Goal: Contribute content: Contribute content

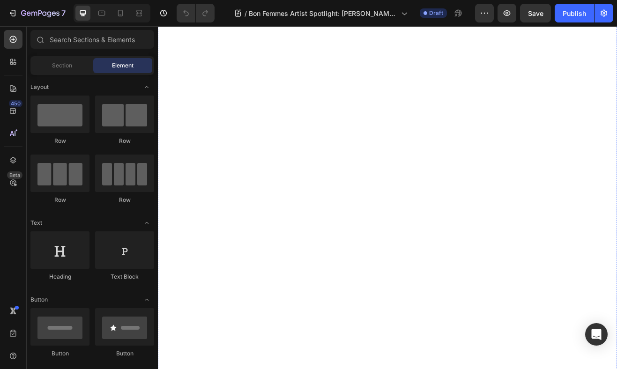
scroll to position [1467, 0]
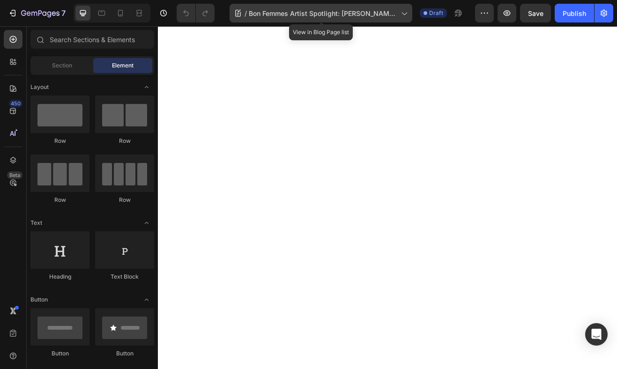
click at [310, 13] on span "Bon Femmes Artist Spotlight: [PERSON_NAME] [PERSON_NAME]" at bounding box center [323, 13] width 148 height 10
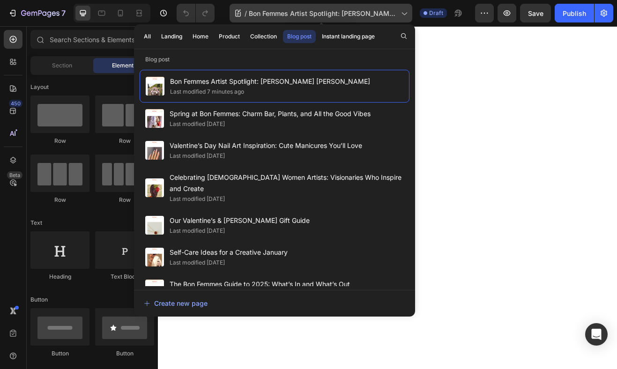
click at [310, 13] on span "Bon Femmes Artist Spotlight: [PERSON_NAME] [PERSON_NAME]" at bounding box center [323, 13] width 148 height 10
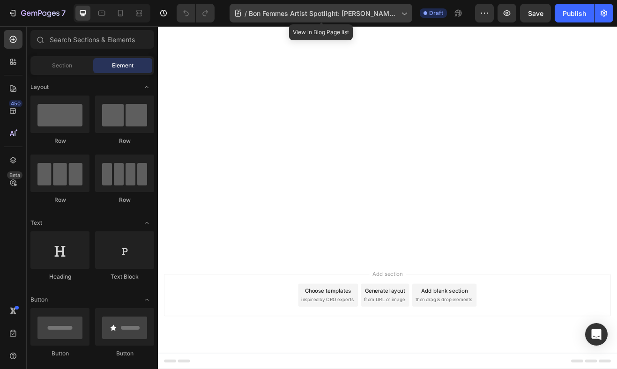
click at [307, 14] on span "Bon Femmes Artist Spotlight: [PERSON_NAME] [PERSON_NAME]" at bounding box center [323, 13] width 148 height 10
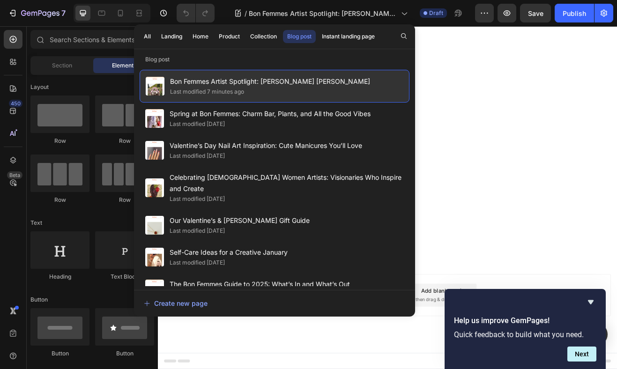
click at [222, 100] on div "Bon Femmes Artist Spotlight: [PERSON_NAME] [PERSON_NAME] Last modified 7 minute…" at bounding box center [275, 86] width 270 height 33
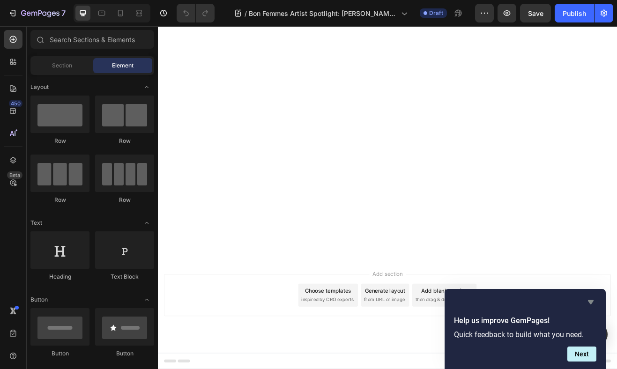
click at [587, 299] on icon "Hide survey" at bounding box center [590, 301] width 11 height 11
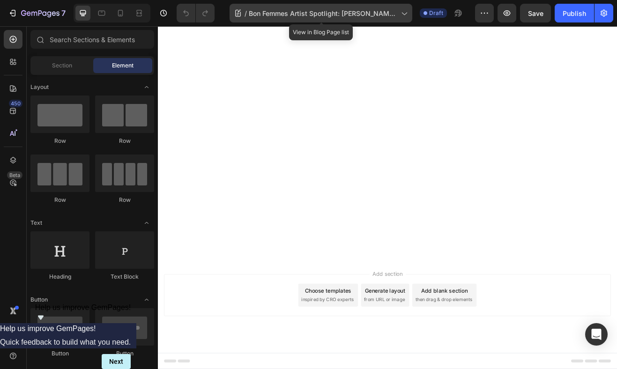
click at [358, 11] on span "Bon Femmes Artist Spotlight: [PERSON_NAME] [PERSON_NAME]" at bounding box center [323, 13] width 148 height 10
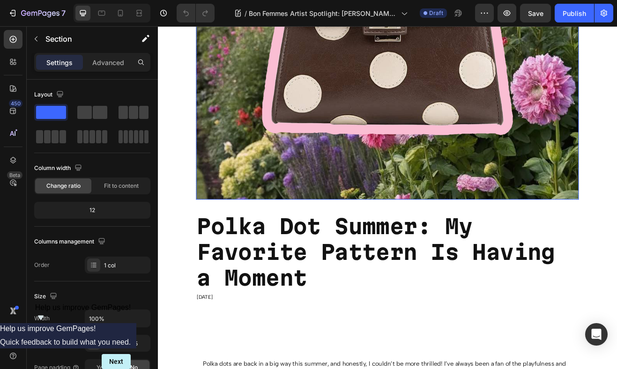
scroll to position [323, 0]
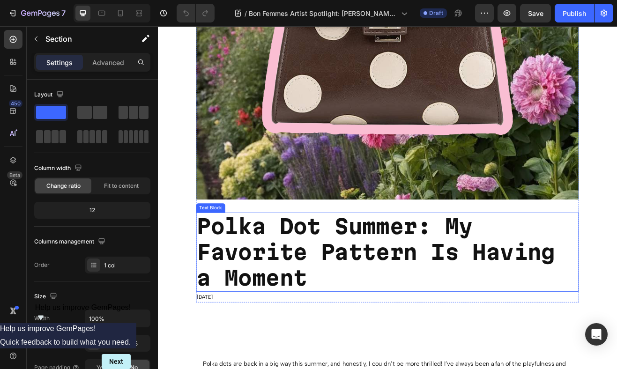
click at [317, 305] on strong "Polka Dot Summer: My Favorite Pattern Is Having a Moment" at bounding box center [425, 302] width 438 height 92
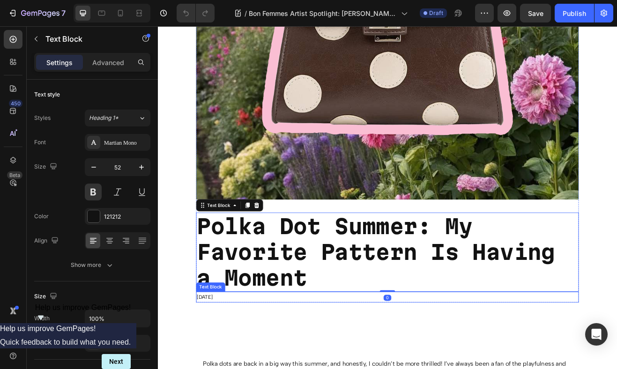
click at [220, 356] on span "[DATE]" at bounding box center [215, 357] width 19 height 7
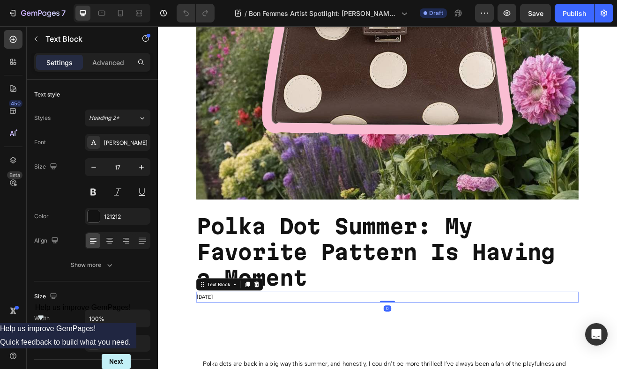
click at [222, 359] on span "[DATE]" at bounding box center [215, 357] width 19 height 7
click at [213, 358] on span "[DATE]" at bounding box center [215, 357] width 19 height 7
drag, startPoint x: 219, startPoint y: 357, endPoint x: 193, endPoint y: 357, distance: 25.8
click at [193, 357] on div "Title Line Title Line Row Title Line Image Row Title Line Polka Dot Summer: My …" at bounding box center [439, 59] width 548 height 612
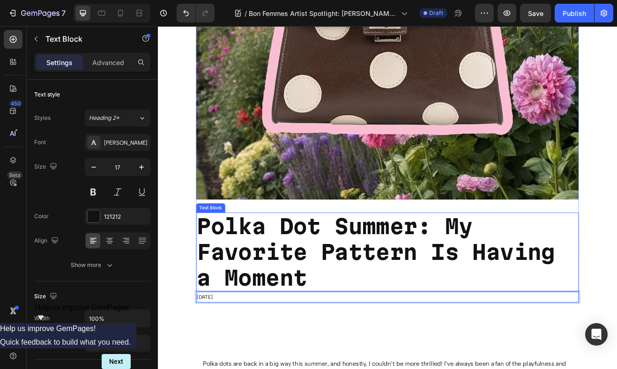
click at [339, 288] on strong "Polka Dot Summer: My Favorite Pattern Is Having a Moment" at bounding box center [425, 302] width 438 height 92
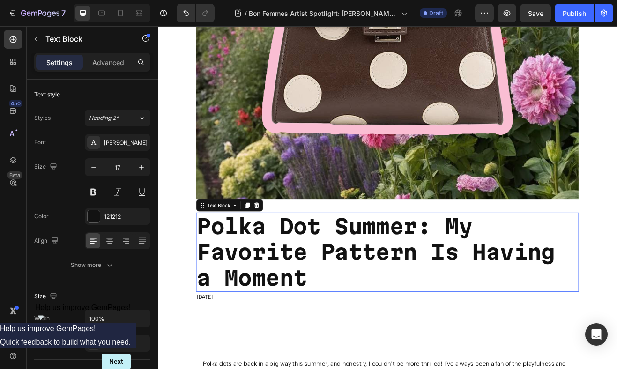
click at [339, 288] on strong "Polka Dot Summer: My Favorite Pattern Is Having a Moment" at bounding box center [425, 302] width 438 height 92
click at [321, 328] on strong "Polka Dot Summer: My Favorite Pattern Is Having a Moment" at bounding box center [425, 302] width 438 height 92
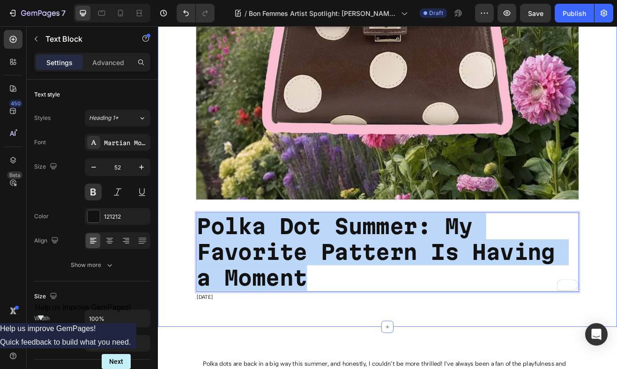
drag, startPoint x: 338, startPoint y: 332, endPoint x: 195, endPoint y: 257, distance: 161.9
click at [195, 257] on div "Title Line Title Line Row Title Line Image Row Title Line Polka Dot Summer: My …" at bounding box center [439, 59] width 548 height 612
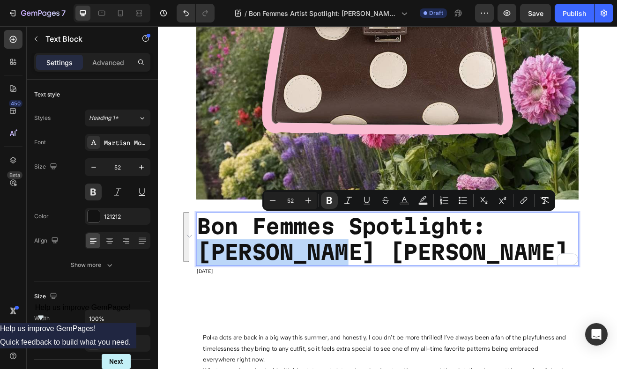
drag, startPoint x: 285, startPoint y: 305, endPoint x: 572, endPoint y: 267, distance: 290.0
click at [572, 267] on strong "Bon Femmes Spotlight: [PERSON_NAME] [PERSON_NAME]" at bounding box center [433, 286] width 455 height 61
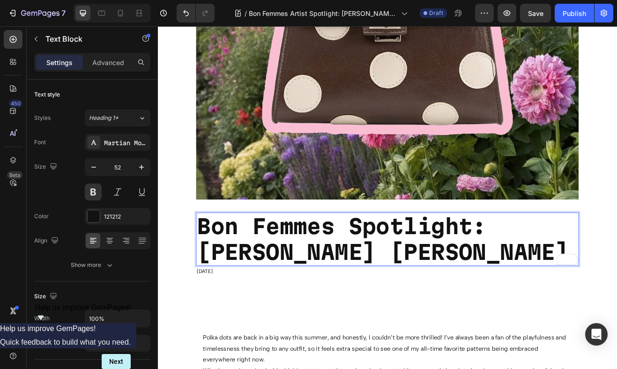
scroll to position [321, 0]
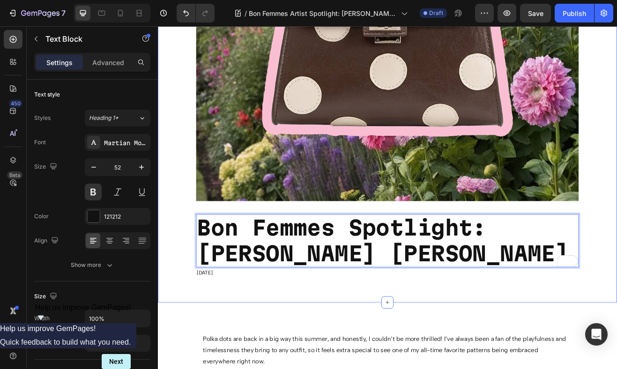
click at [411, 354] on div "Title Line Title Line Row Title Line Image Row Title Line Bon Femmes Spotlight:…" at bounding box center [439, 45] width 562 height 640
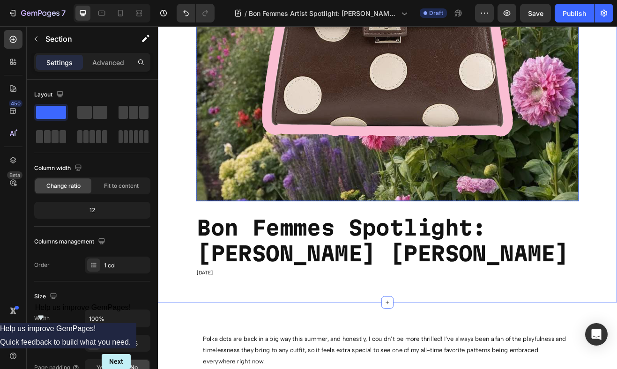
click at [478, 110] on img at bounding box center [439, 6] width 468 height 468
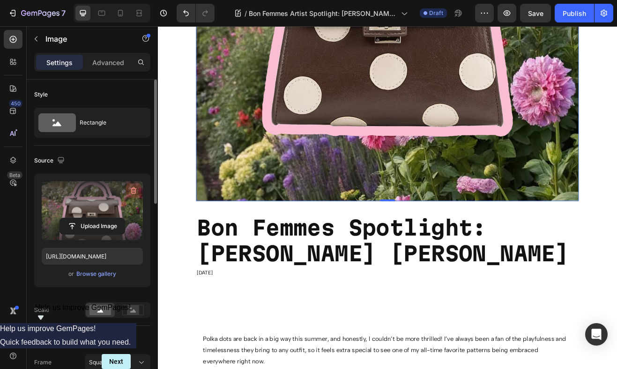
click at [134, 189] on icon "button" at bounding box center [133, 190] width 9 height 9
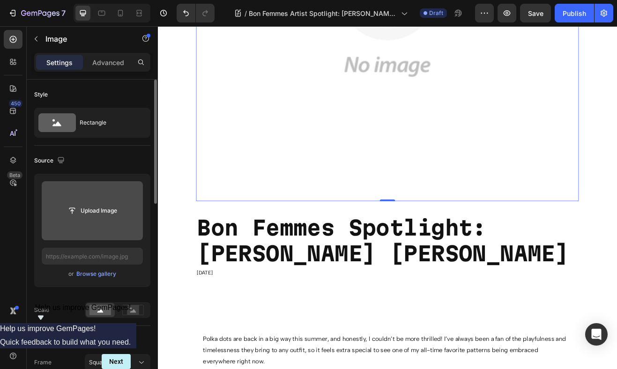
click at [95, 205] on input "file" at bounding box center [92, 211] width 65 height 16
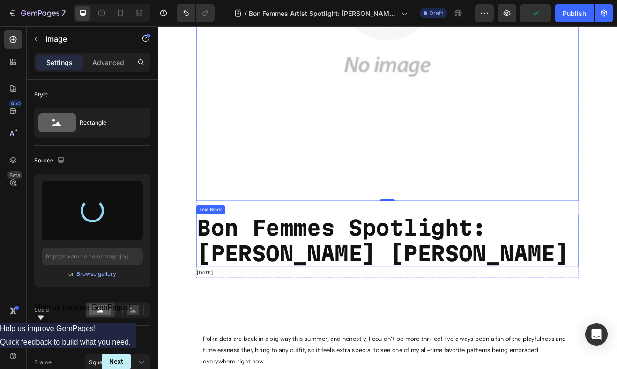
type input "[URL][DOMAIN_NAME]"
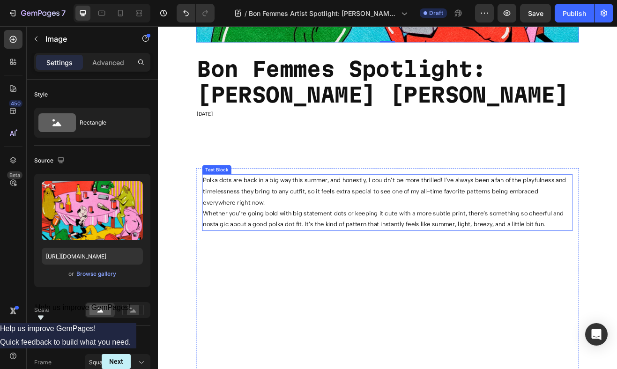
scroll to position [621, 0]
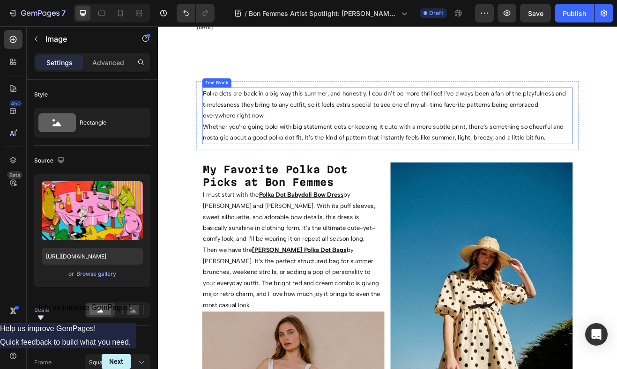
click at [259, 124] on p "Polka dots are back in a big way this summer, and honestly, I couldn’t be more …" at bounding box center [438, 122] width 451 height 40
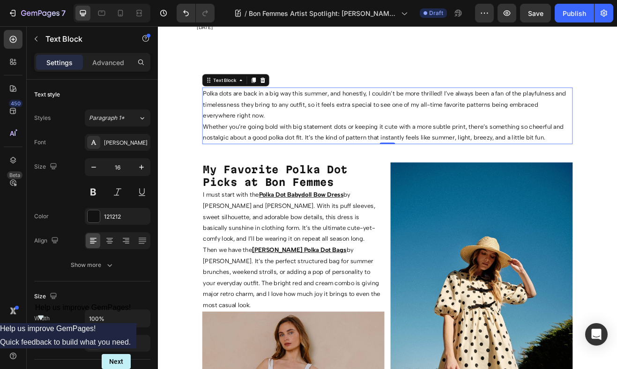
click at [259, 124] on p "Polka dots are back in a big way this summer, and honestly, I couldn’t be more …" at bounding box center [438, 122] width 451 height 40
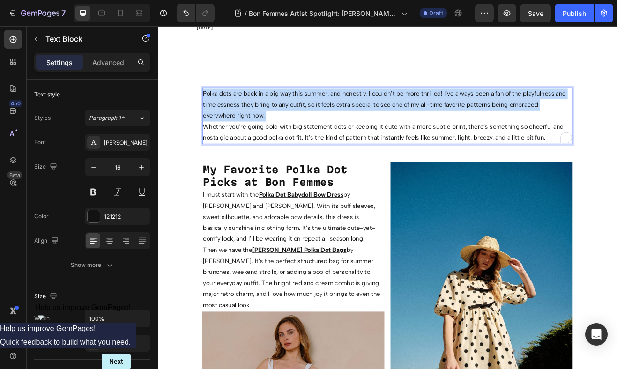
click at [259, 124] on p "Polka dots are back in a big way this summer, and honestly, I couldn’t be more …" at bounding box center [438, 122] width 451 height 40
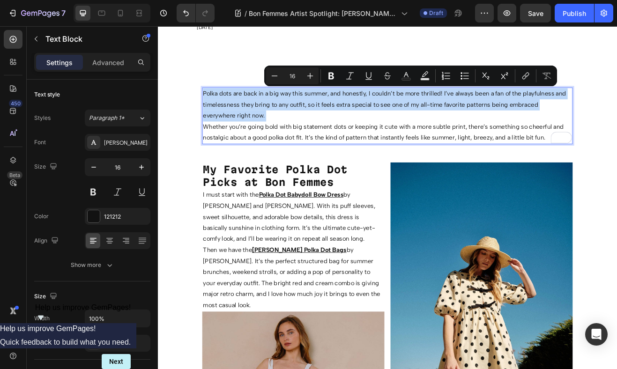
click at [259, 124] on p "Polka dots are back in a big way this summer, and honestly, I couldn’t be more …" at bounding box center [438, 122] width 451 height 40
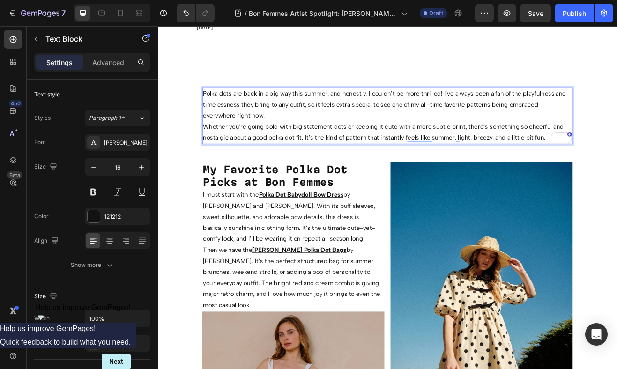
click at [591, 158] on p "Whether you’re going bold with big statement dots or keeping it cute with a mor…" at bounding box center [438, 156] width 451 height 27
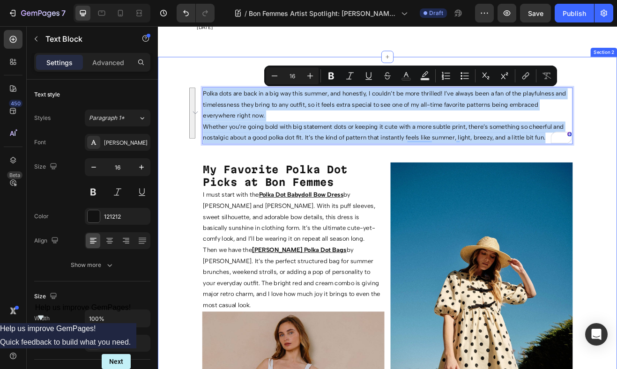
drag, startPoint x: 210, startPoint y: 106, endPoint x: 682, endPoint y: 168, distance: 475.6
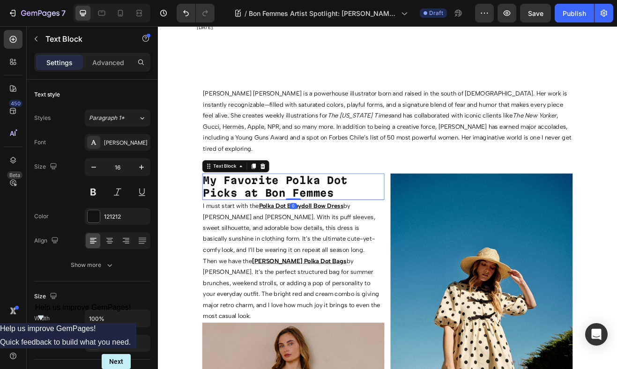
click at [404, 211] on p "My Favorite Polka Dot Picks at Bon Femmes" at bounding box center [323, 222] width 221 height 30
click at [283, 194] on icon at bounding box center [286, 197] width 6 height 7
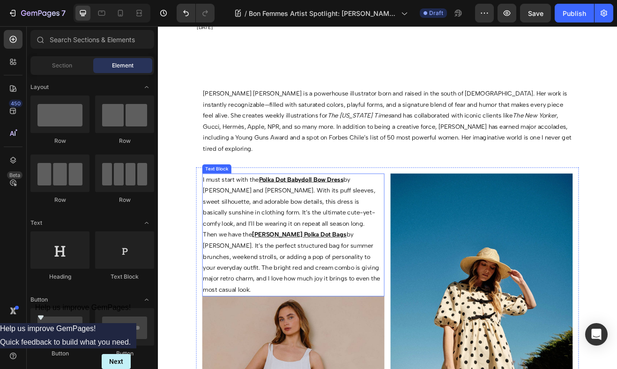
click at [367, 230] on p "I must start with the Polka Dot Babydoll Bow Dress by [PERSON_NAME] and [PERSON…" at bounding box center [323, 240] width 221 height 67
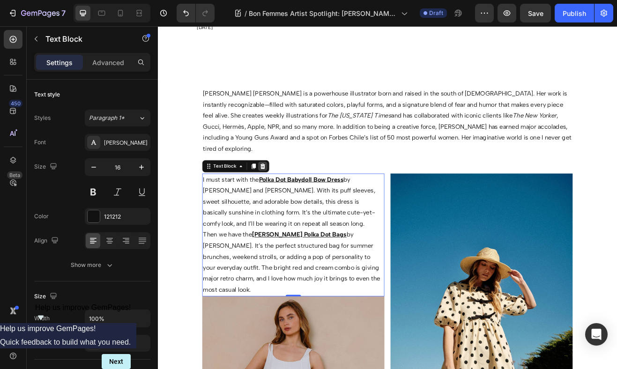
click at [284, 194] on icon at bounding box center [286, 197] width 6 height 7
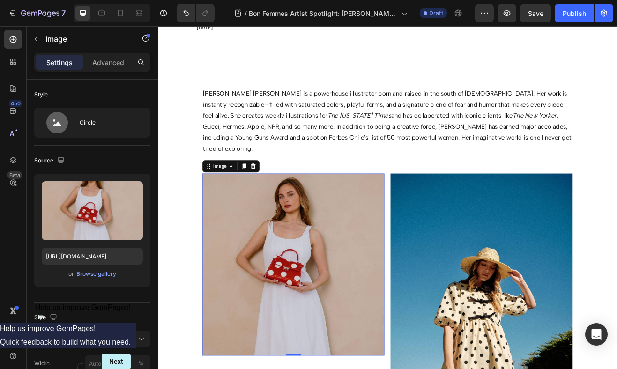
click at [353, 256] on img at bounding box center [323, 317] width 223 height 223
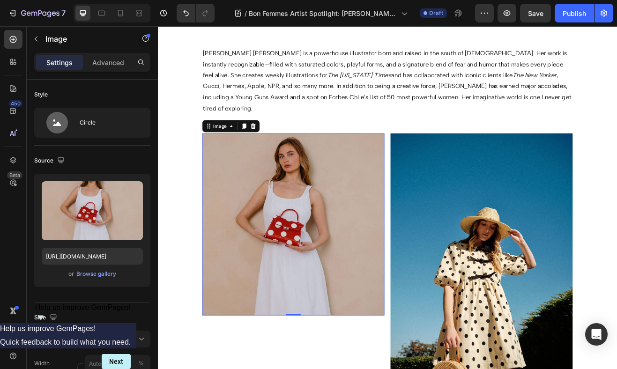
scroll to position [671, 0]
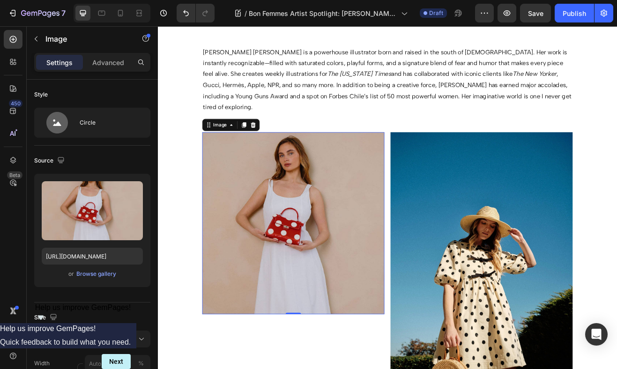
click at [356, 249] on img at bounding box center [323, 267] width 223 height 223
click at [295, 209] on img at bounding box center [323, 267] width 223 height 223
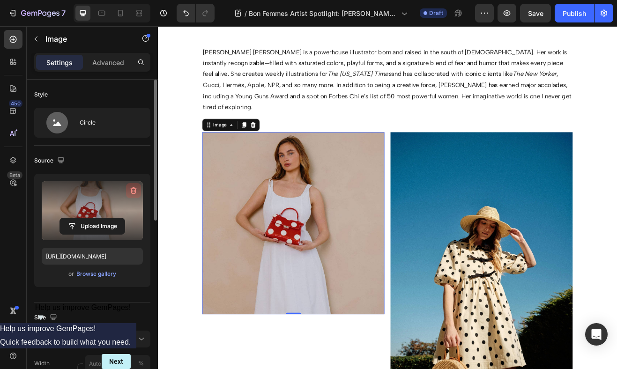
click at [135, 189] on icon "button" at bounding box center [134, 190] width 6 height 7
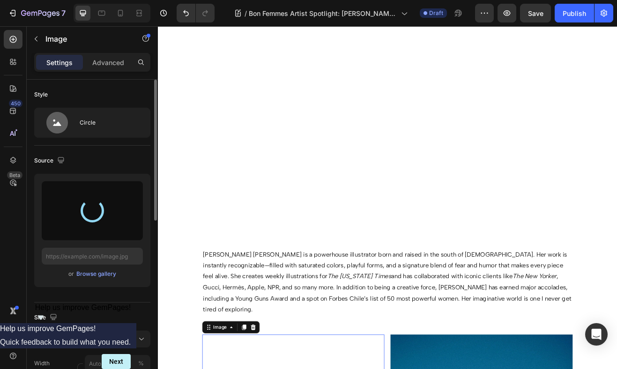
scroll to position [286, 0]
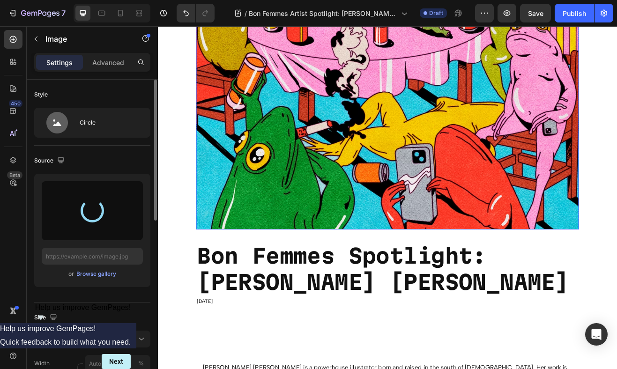
type input "[URL][DOMAIN_NAME]"
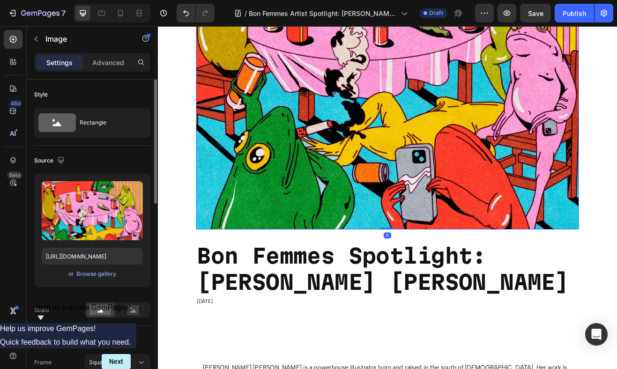
click at [363, 220] on img at bounding box center [439, 41] width 468 height 468
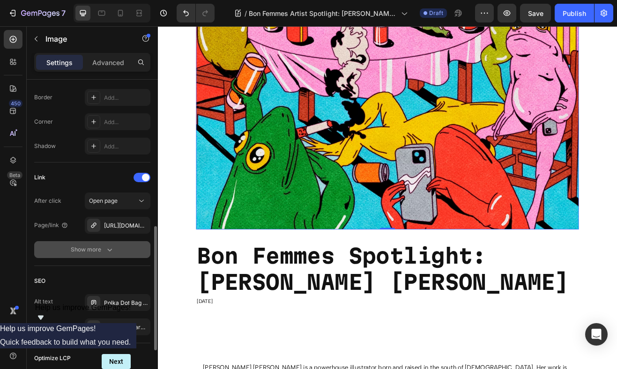
scroll to position [369, 0]
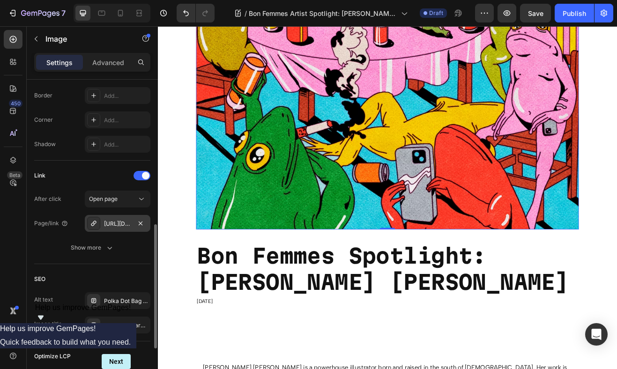
click at [122, 222] on div "[URL][DOMAIN_NAME]" at bounding box center [117, 224] width 27 height 8
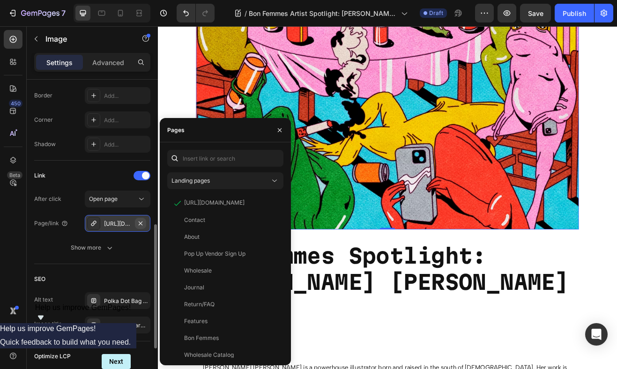
click at [146, 220] on button "button" at bounding box center [140, 223] width 11 height 11
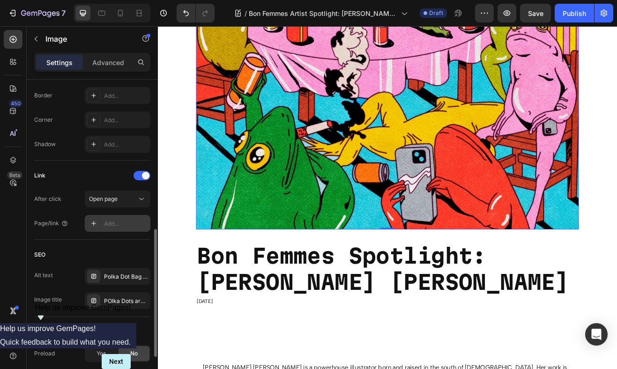
click at [119, 223] on div "Add..." at bounding box center [126, 224] width 44 height 8
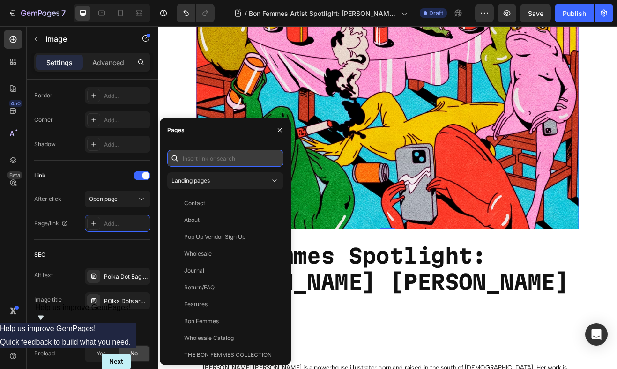
paste input "[URL][DOMAIN_NAME]"
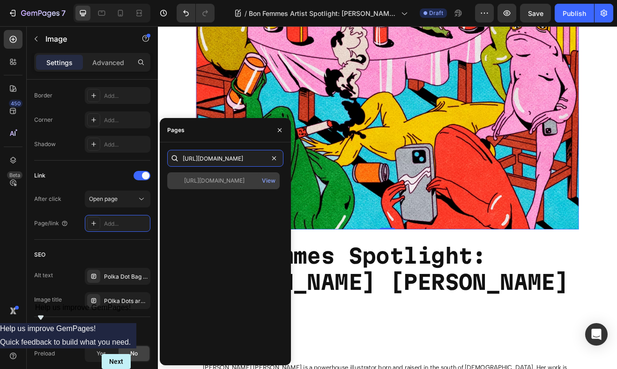
type input "[URL][DOMAIN_NAME]"
click at [217, 181] on div "[URL][DOMAIN_NAME]" at bounding box center [214, 181] width 60 height 8
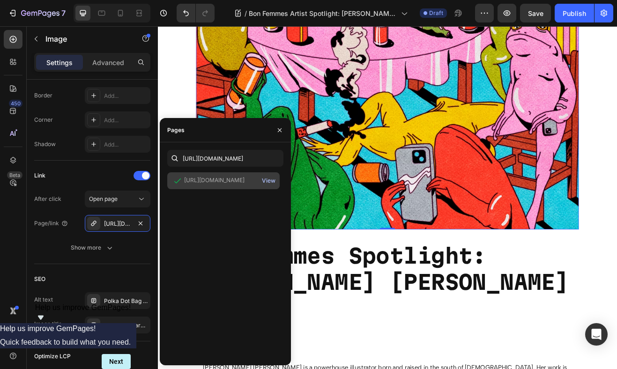
click at [265, 182] on div "View" at bounding box center [269, 181] width 14 height 8
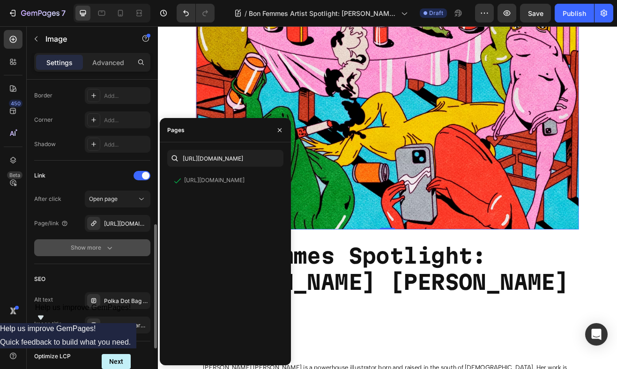
click at [102, 247] on div "Show more" at bounding box center [93, 247] width 44 height 9
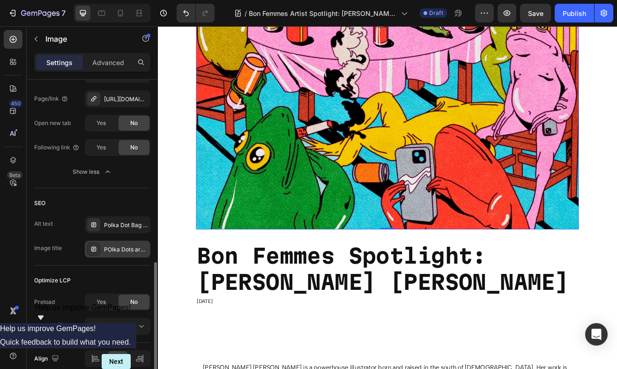
scroll to position [495, 0]
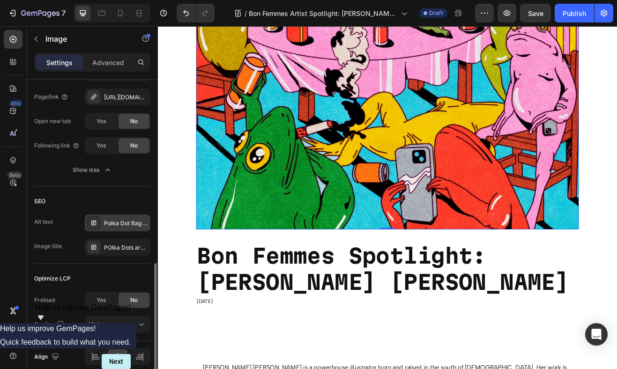
click at [116, 222] on div "Polka Dot Bag in Garden" at bounding box center [126, 223] width 44 height 8
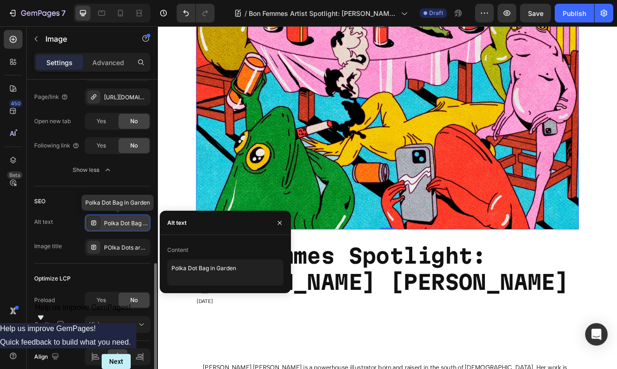
click at [119, 222] on div "Polka Dot Bag in Garden" at bounding box center [126, 223] width 44 height 8
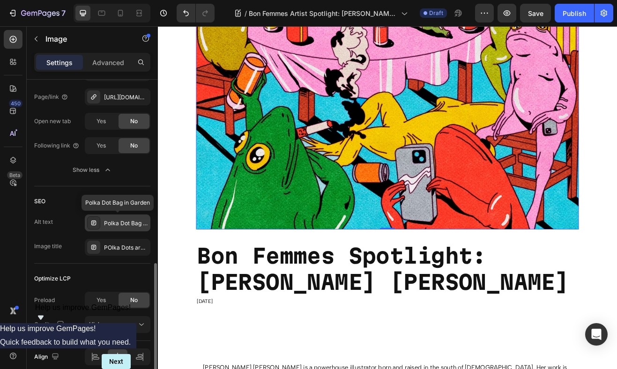
click at [119, 222] on div "Polka Dot Bag in Garden" at bounding box center [126, 223] width 44 height 8
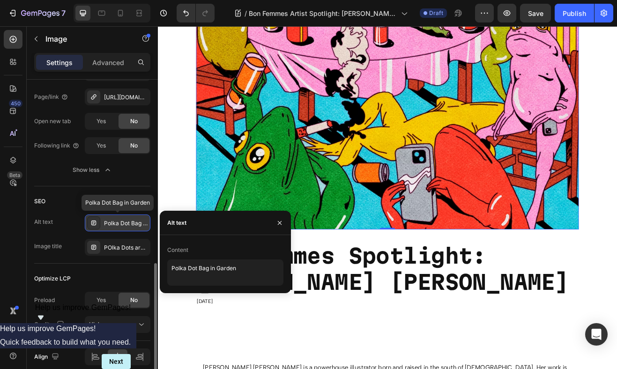
click at [119, 222] on div "Polka Dot Bag in Garden" at bounding box center [126, 223] width 44 height 8
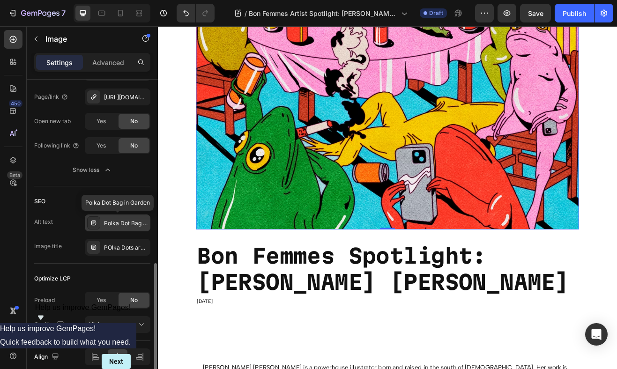
click at [120, 223] on div "Polka Dot Bag in Garden" at bounding box center [126, 223] width 44 height 8
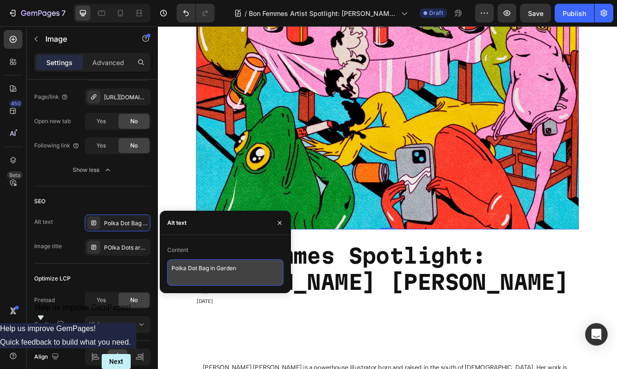
click at [198, 273] on textarea "Polka Dot Bag in Garden" at bounding box center [225, 272] width 116 height 26
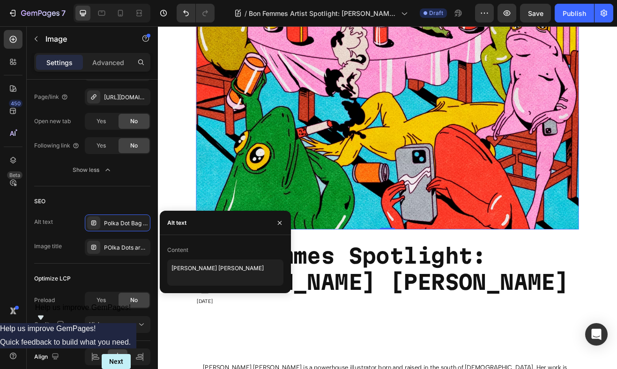
type textarea "[PERSON_NAME] [PERSON_NAME]"
click at [280, 225] on icon "button" at bounding box center [279, 222] width 7 height 7
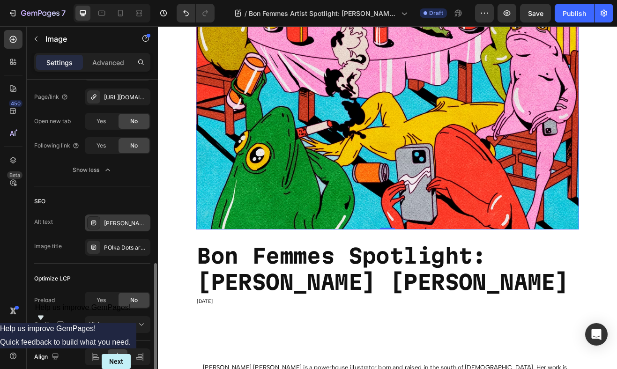
click at [129, 221] on div "[PERSON_NAME] [PERSON_NAME]" at bounding box center [126, 223] width 44 height 8
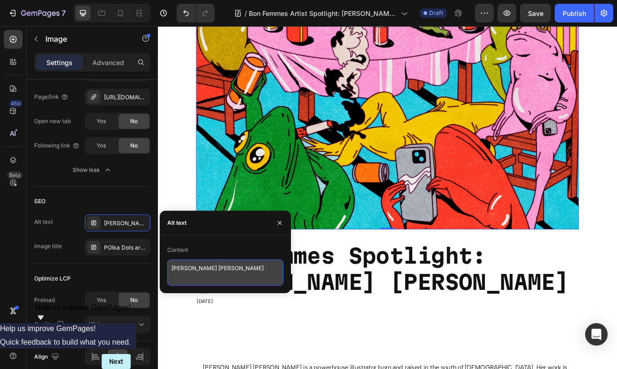
click at [229, 271] on textarea "[PERSON_NAME] [PERSON_NAME]" at bounding box center [225, 272] width 116 height 26
click at [230, 271] on textarea "[PERSON_NAME] [PERSON_NAME]" at bounding box center [225, 272] width 116 height 26
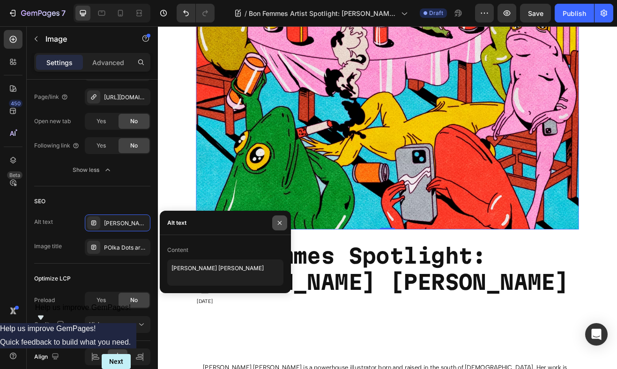
drag, startPoint x: 282, startPoint y: 221, endPoint x: 20, endPoint y: 240, distance: 262.9
click at [282, 221] on icon "button" at bounding box center [279, 222] width 7 height 7
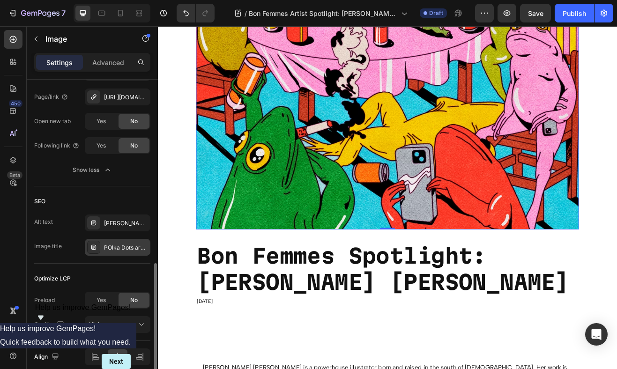
click at [130, 244] on div "POlka Dots are Back!" at bounding box center [126, 247] width 44 height 8
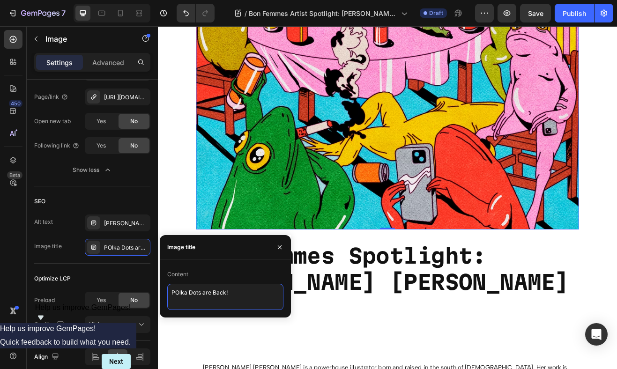
click at [207, 298] on textarea "POlka Dots are Back!" at bounding box center [225, 297] width 116 height 26
click at [208, 298] on textarea "POlka Dots are Back!" at bounding box center [225, 297] width 116 height 26
paste textarea "[PERSON_NAME] [PERSON_NAME]"
type textarea "[PERSON_NAME] [PERSON_NAME]"
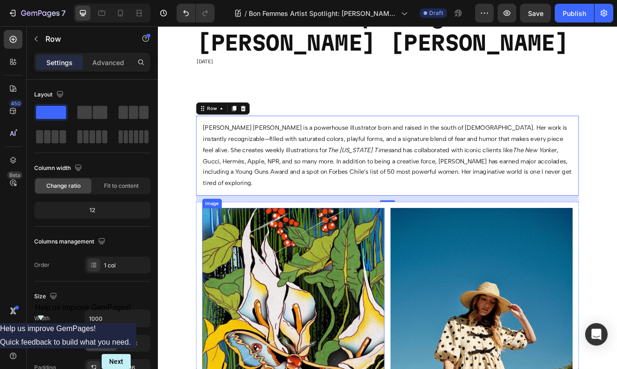
scroll to position [685, 0]
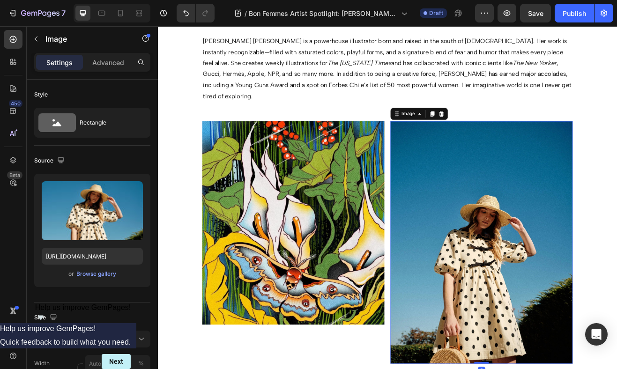
click at [499, 280] on img at bounding box center [553, 290] width 223 height 297
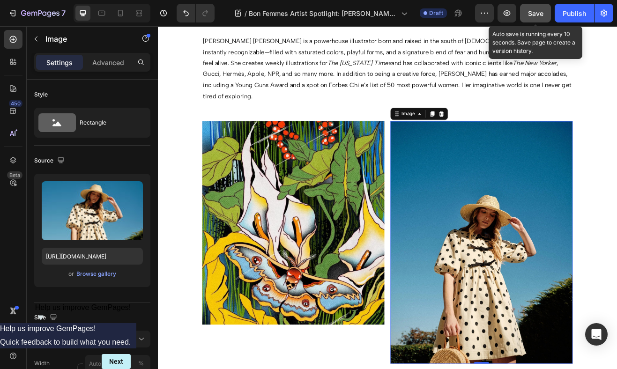
click at [530, 19] on button "Save" at bounding box center [535, 13] width 31 height 19
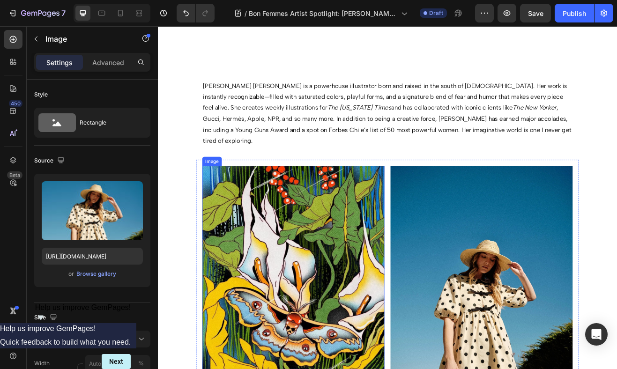
scroll to position [777, 0]
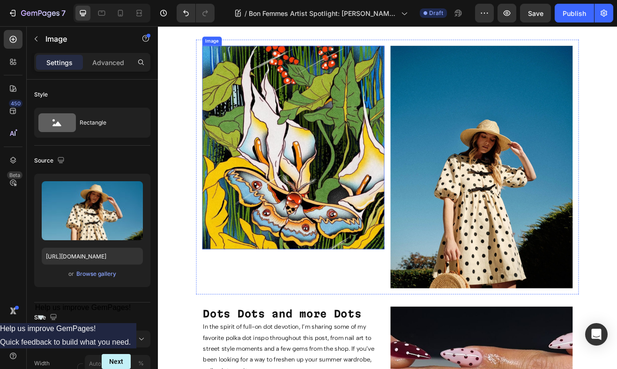
click at [325, 228] on img at bounding box center [323, 175] width 223 height 250
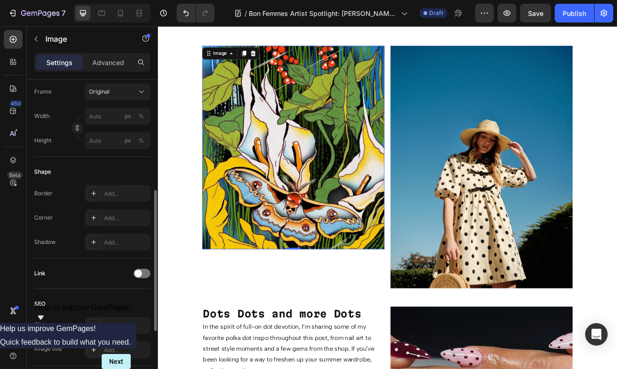
scroll to position [245, 0]
click at [273, 204] on img at bounding box center [323, 175] width 223 height 250
click at [348, 149] on img at bounding box center [323, 175] width 223 height 250
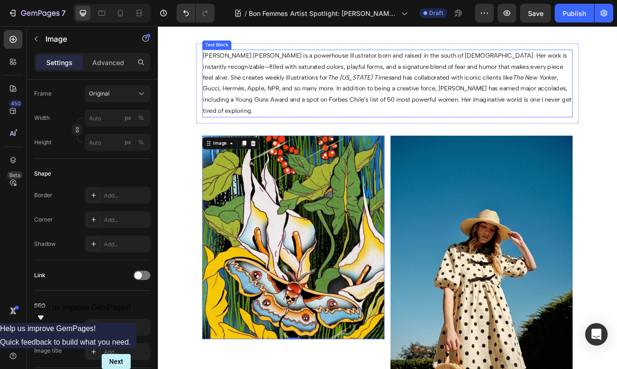
scroll to position [730, 0]
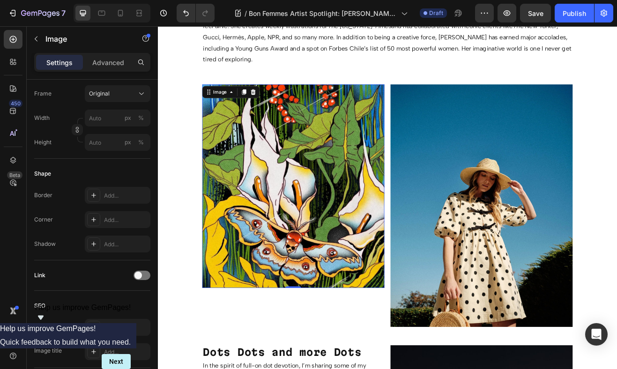
click at [329, 288] on img at bounding box center [323, 222] width 223 height 250
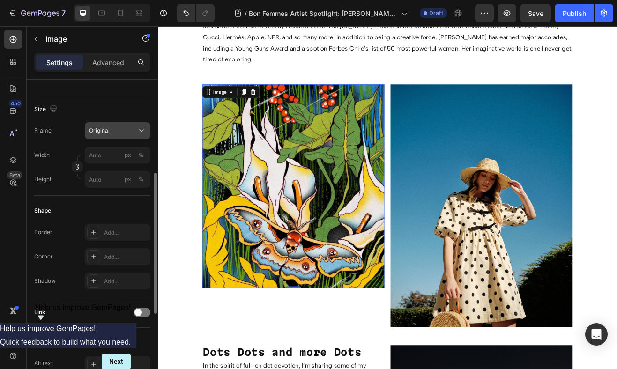
scroll to position [252, 0]
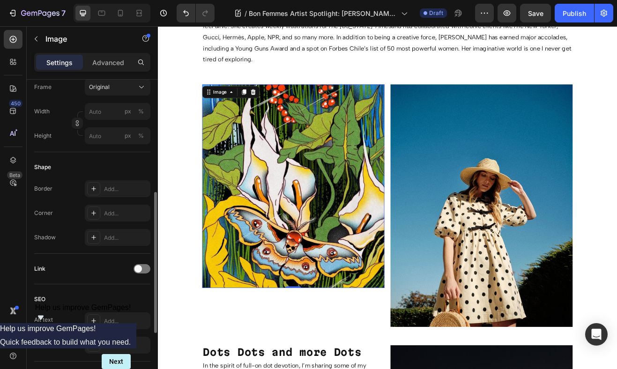
click at [66, 268] on div "Link" at bounding box center [92, 268] width 116 height 15
click at [139, 272] on span at bounding box center [137, 268] width 7 height 7
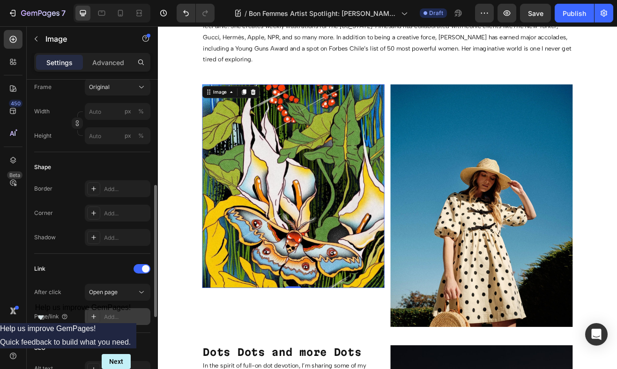
click at [108, 320] on div "Add..." at bounding box center [126, 317] width 44 height 8
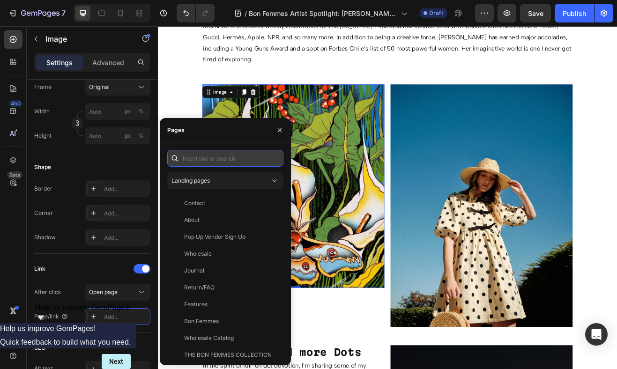
click at [208, 158] on input "text" at bounding box center [225, 158] width 116 height 17
paste input "[URL][DOMAIN_NAME]"
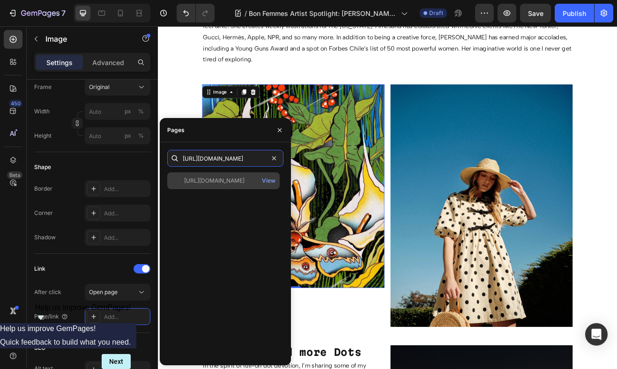
type input "[URL][DOMAIN_NAME]"
click at [212, 183] on div "[URL][DOMAIN_NAME]" at bounding box center [214, 181] width 60 height 8
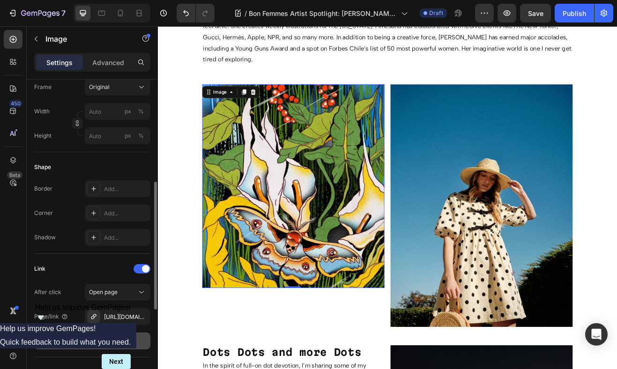
click at [114, 343] on button "Show more" at bounding box center [92, 340] width 116 height 17
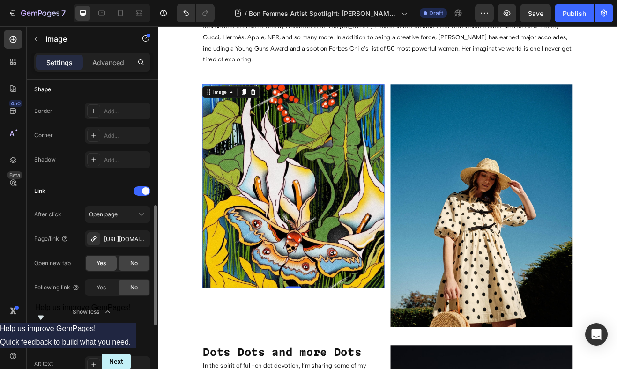
scroll to position [374, 0]
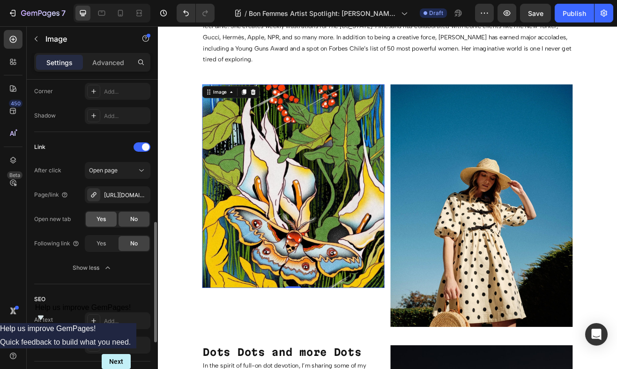
click at [106, 221] on div "Yes" at bounding box center [101, 219] width 31 height 15
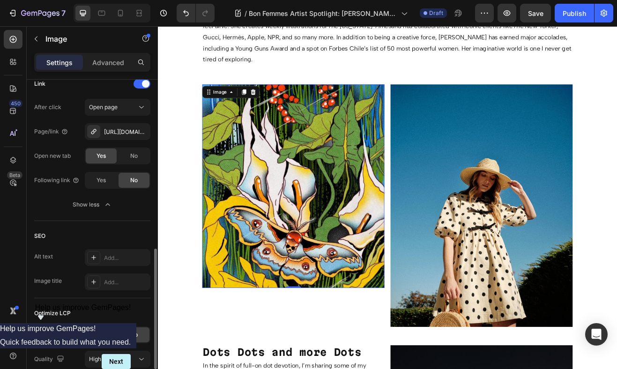
scroll to position [439, 0]
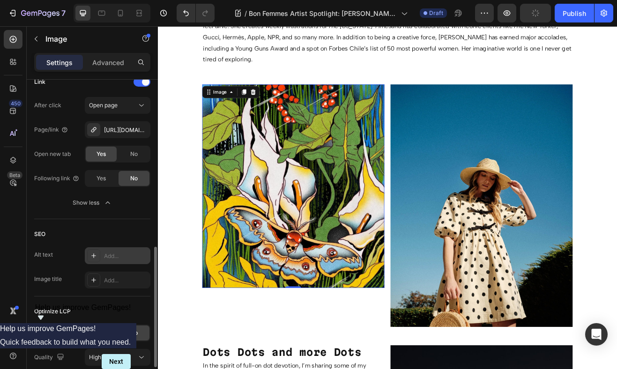
click at [120, 257] on div "Add..." at bounding box center [126, 256] width 44 height 8
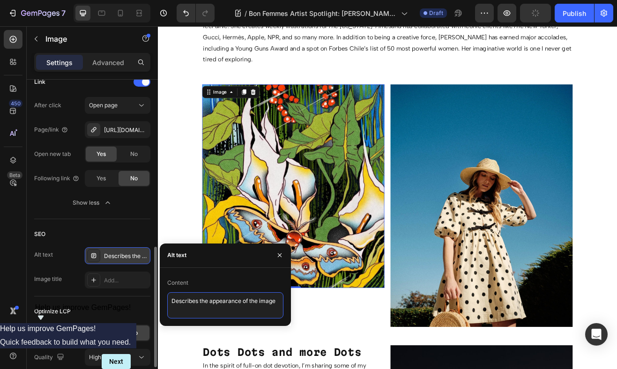
click at [200, 306] on textarea "Describes the appearance of the image" at bounding box center [225, 305] width 116 height 26
click at [199, 306] on textarea "Describes the appearance of the image" at bounding box center [225, 305] width 116 height 26
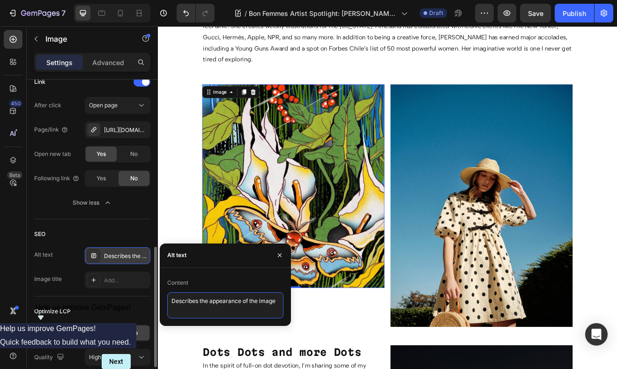
click at [199, 306] on textarea "Describes the appearance of the image" at bounding box center [225, 305] width 116 height 26
paste textarea "Captura de Pantalla"
type textarea "Captura de Pantalla, [PERSON_NAME]"
drag, startPoint x: 184, startPoint y: 302, endPoint x: 160, endPoint y: 289, distance: 27.7
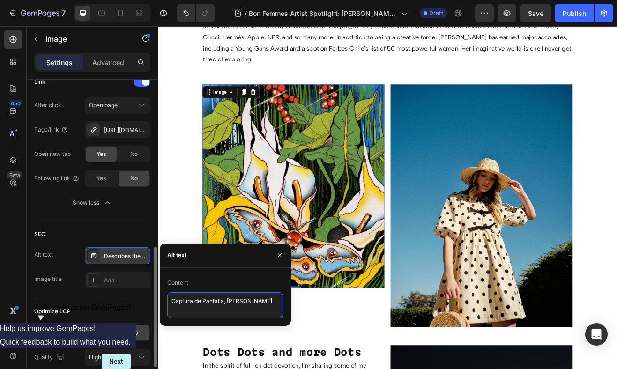
click at [160, 289] on div "Content Captura de Pantalla, [PERSON_NAME]" at bounding box center [225, 296] width 131 height 43
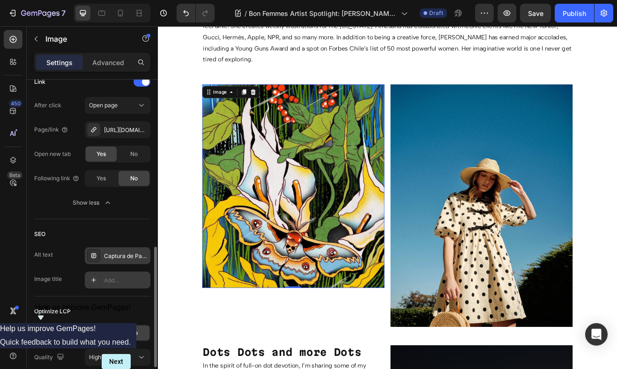
click at [134, 281] on div "Add..." at bounding box center [126, 280] width 44 height 8
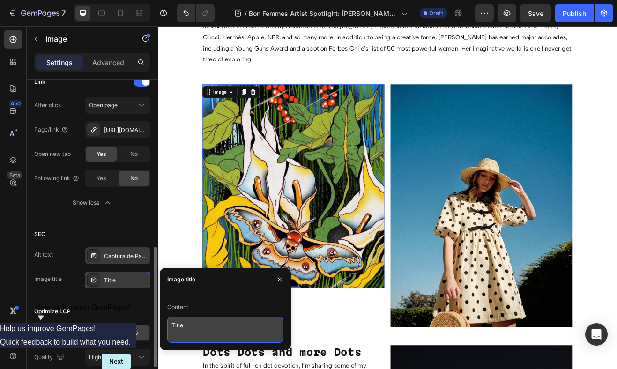
click at [180, 335] on textarea "Title" at bounding box center [225, 330] width 116 height 26
click at [147, 326] on div "450 Beta Sections(18) Elements(83) Section Element Hero Section Product Detail …" at bounding box center [79, 197] width 158 height 343
paste textarea "Captura de Pantalla, [PERSON_NAME]"
type textarea "Captura de Pantalla, [PERSON_NAME]"
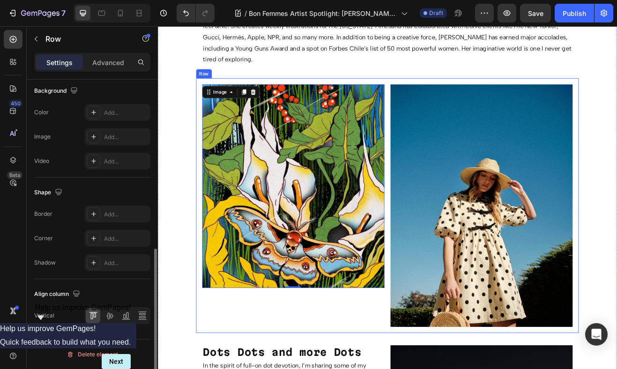
click at [399, 369] on div "Image 0" at bounding box center [323, 245] width 223 height 297
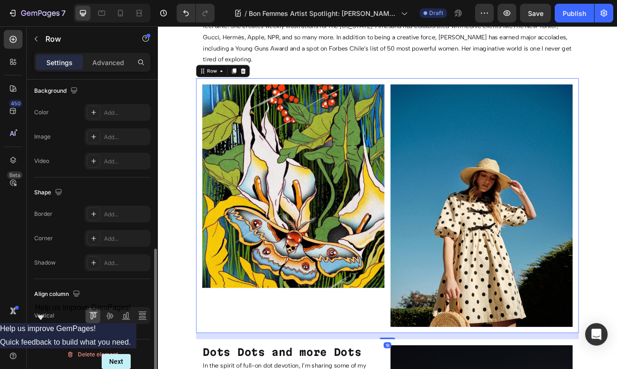
scroll to position [0, 0]
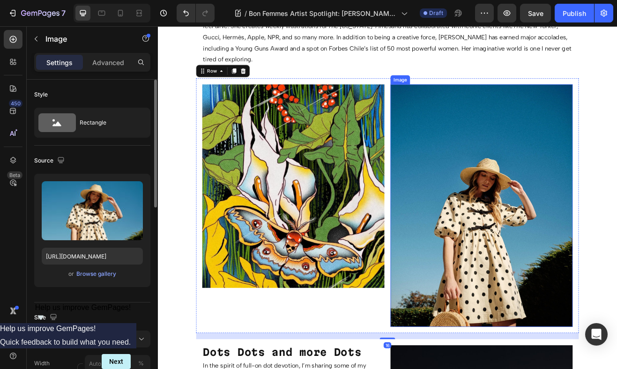
click at [508, 307] on img at bounding box center [553, 245] width 223 height 297
